Goal: Find specific page/section: Find specific page/section

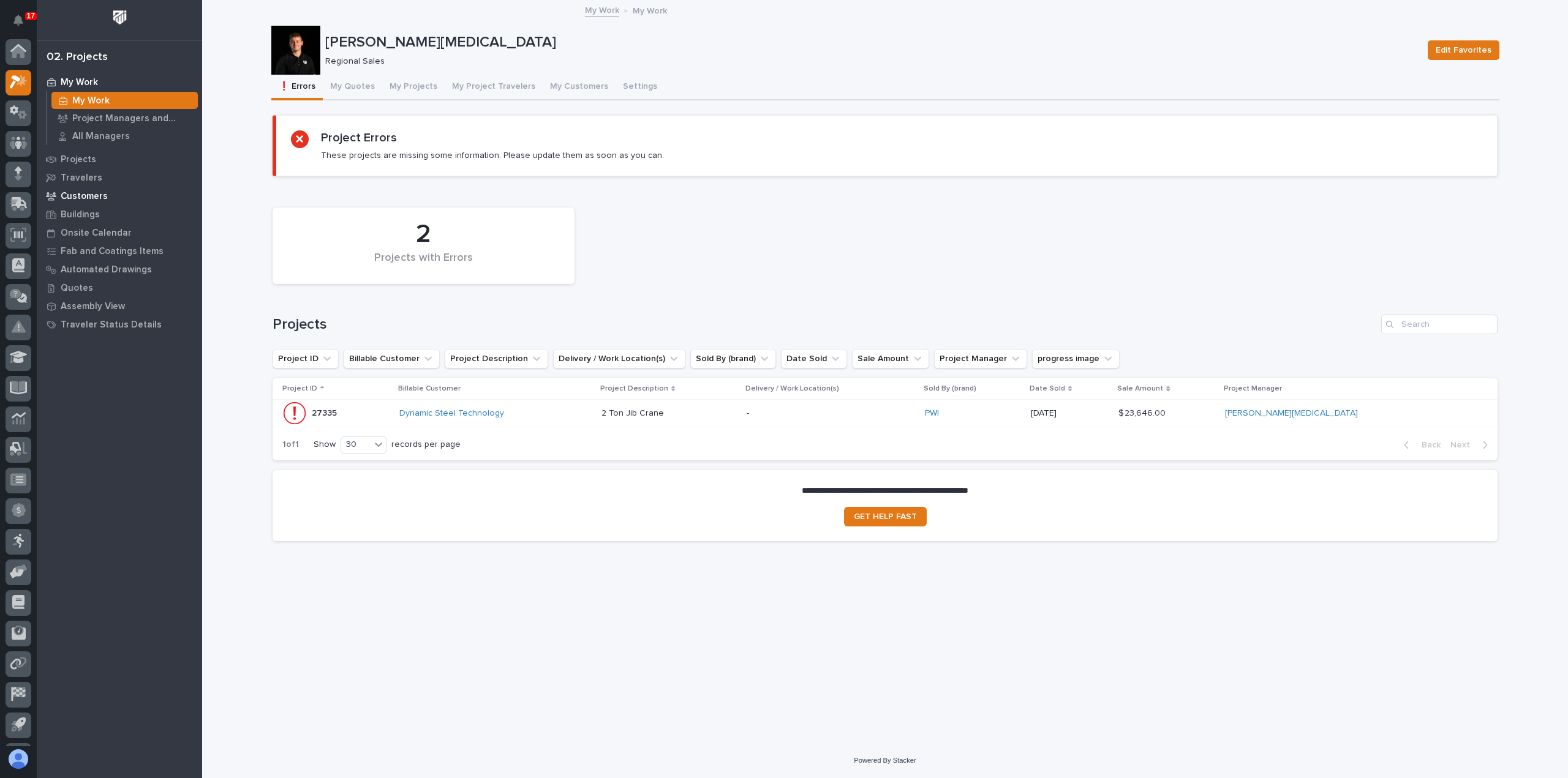
click at [90, 191] on p "Customers" at bounding box center [84, 196] width 47 height 11
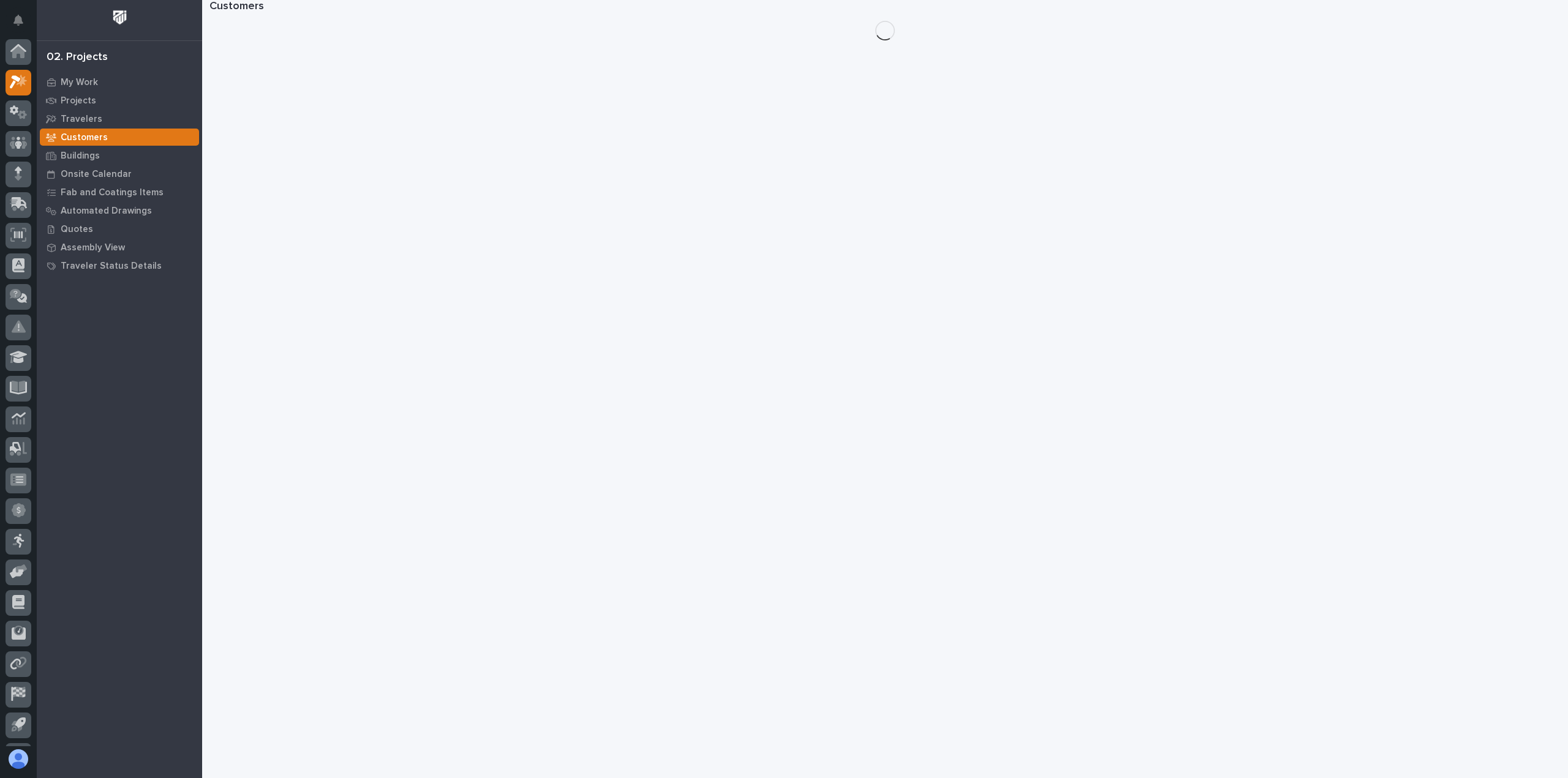
scroll to position [27, 0]
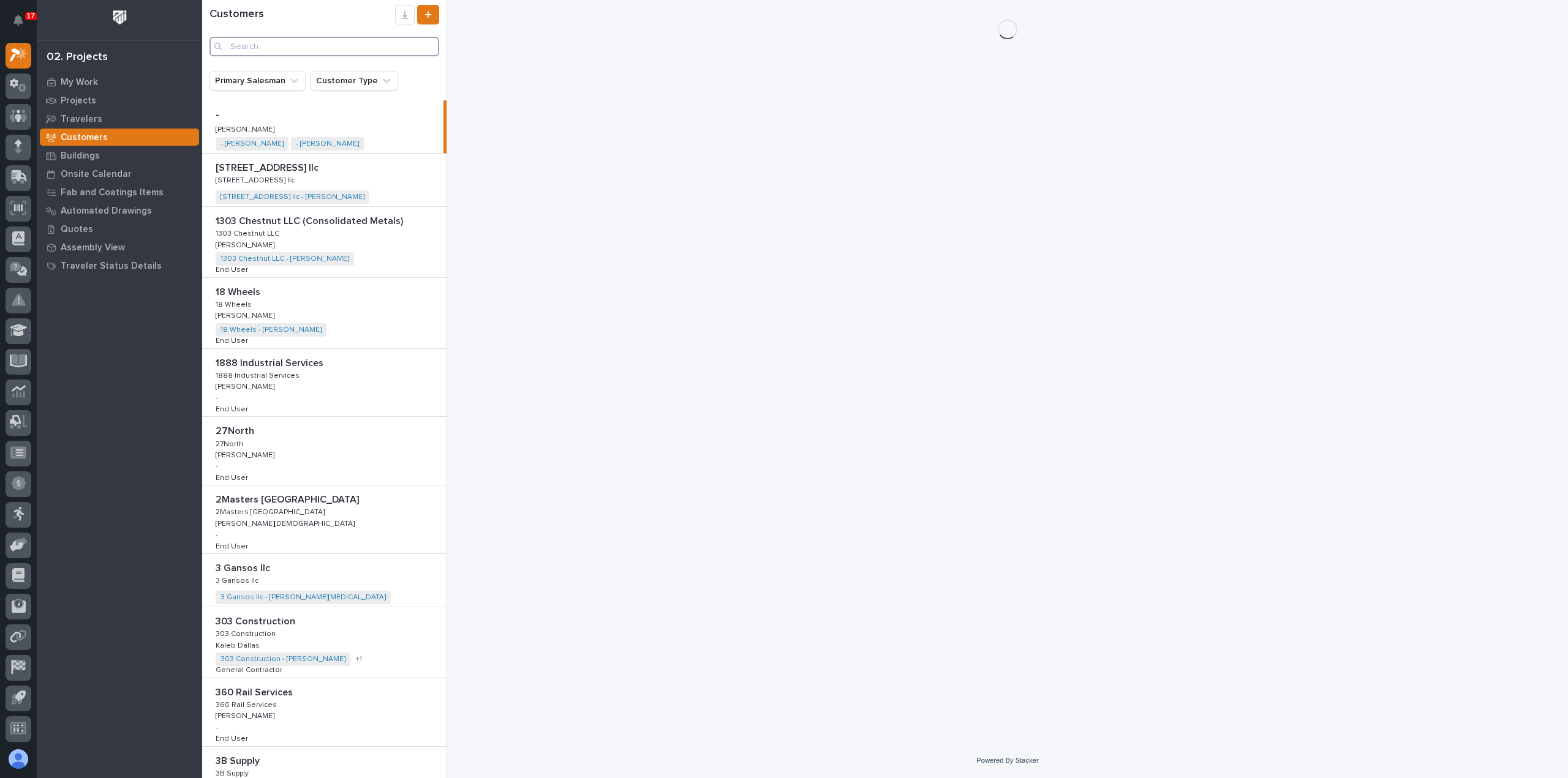
click at [362, 46] on input "Search" at bounding box center [325, 46] width 230 height 19
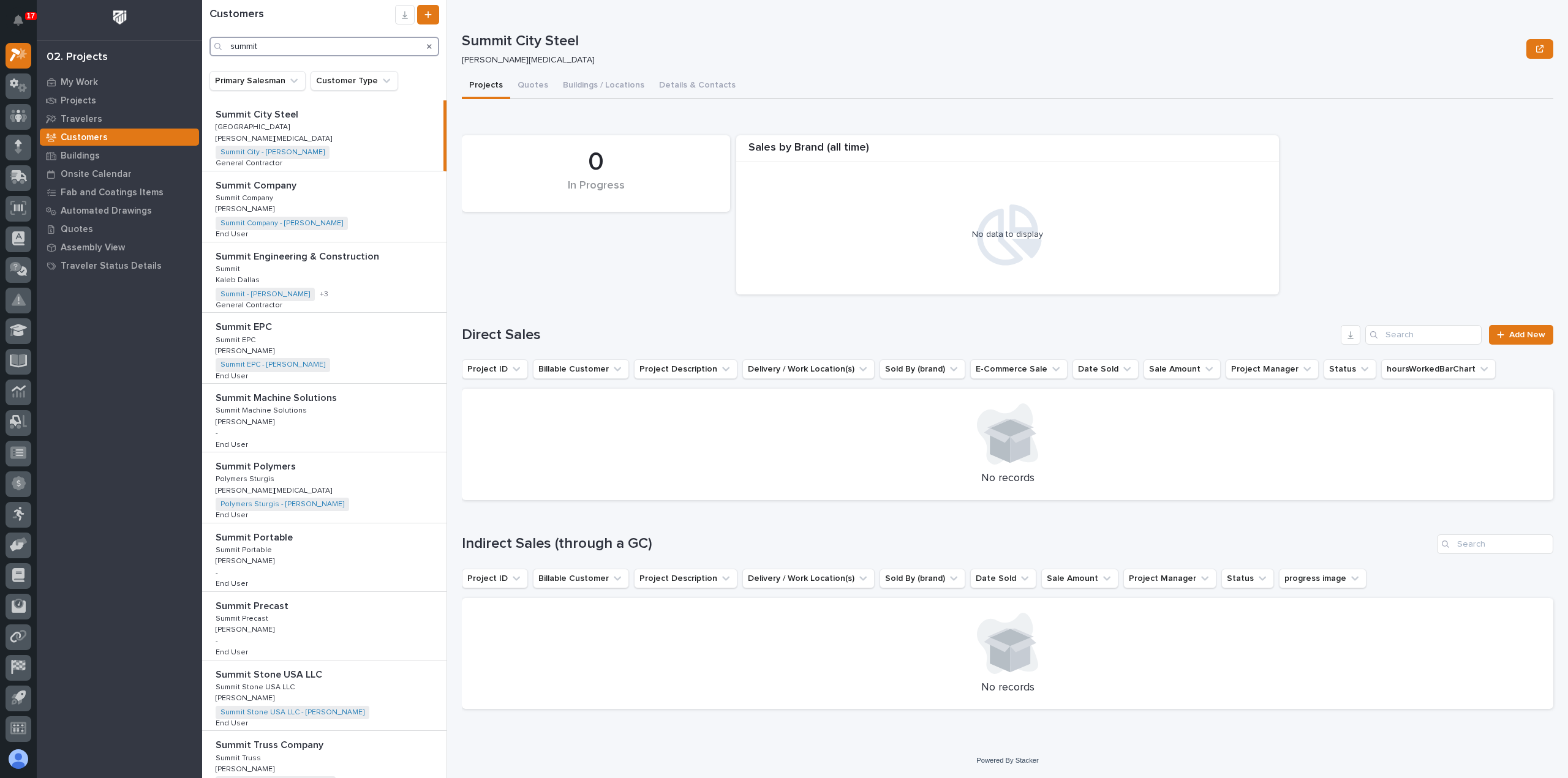
type input "summit"
click at [343, 497] on div "Summit Polymers Summit Polymers Polymers Sturgis Polymers Sturgis [PERSON_NAME]…" at bounding box center [324, 488] width 244 height 70
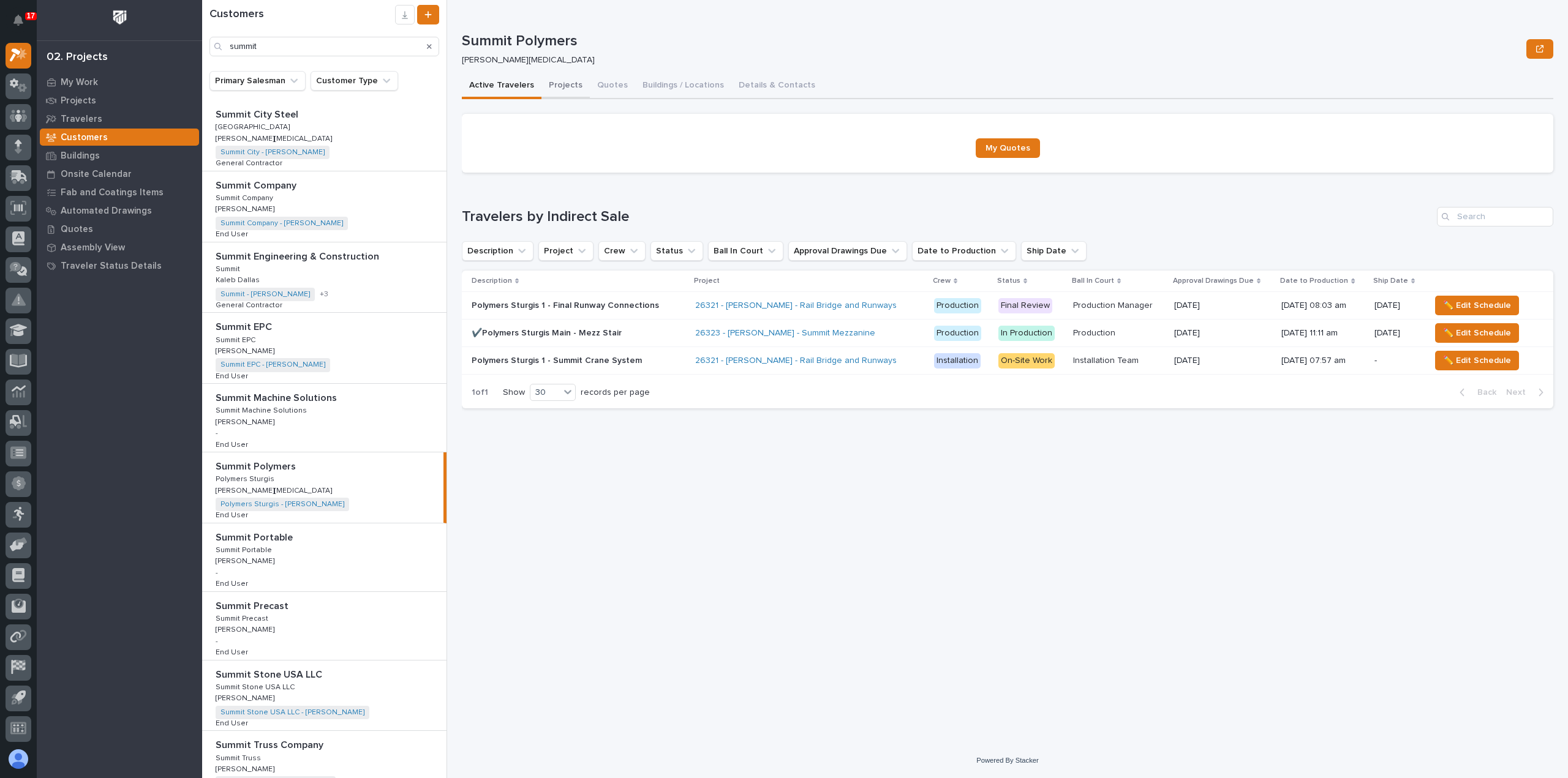
click at [554, 88] on button "Projects" at bounding box center [565, 86] width 48 height 25
